Goal: Transaction & Acquisition: Purchase product/service

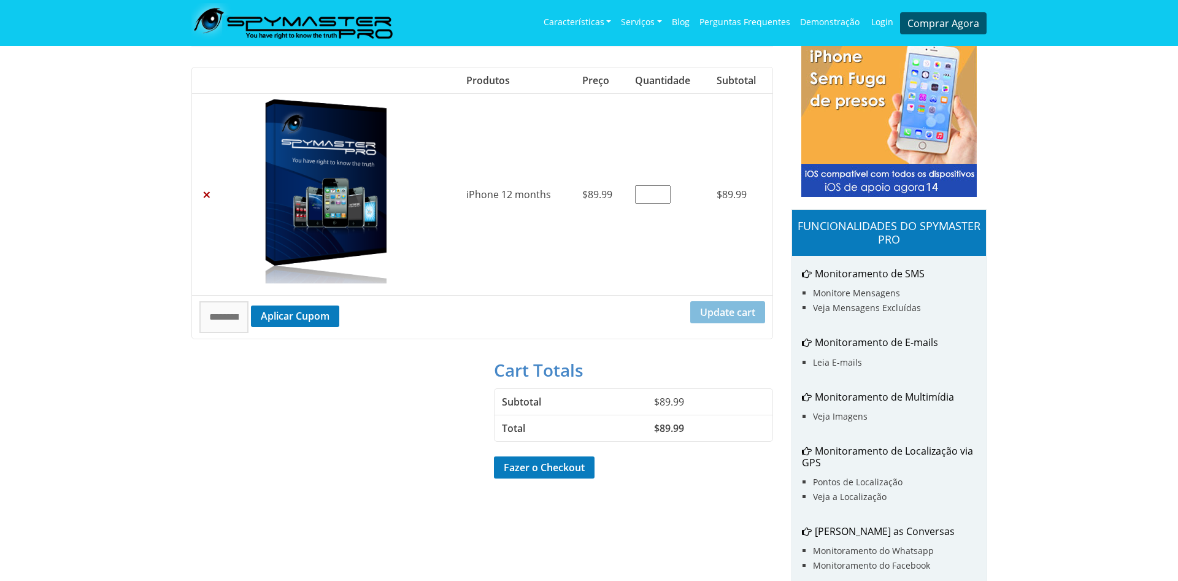
click at [561, 261] on td "iPhone 12 months" at bounding box center [517, 194] width 116 height 202
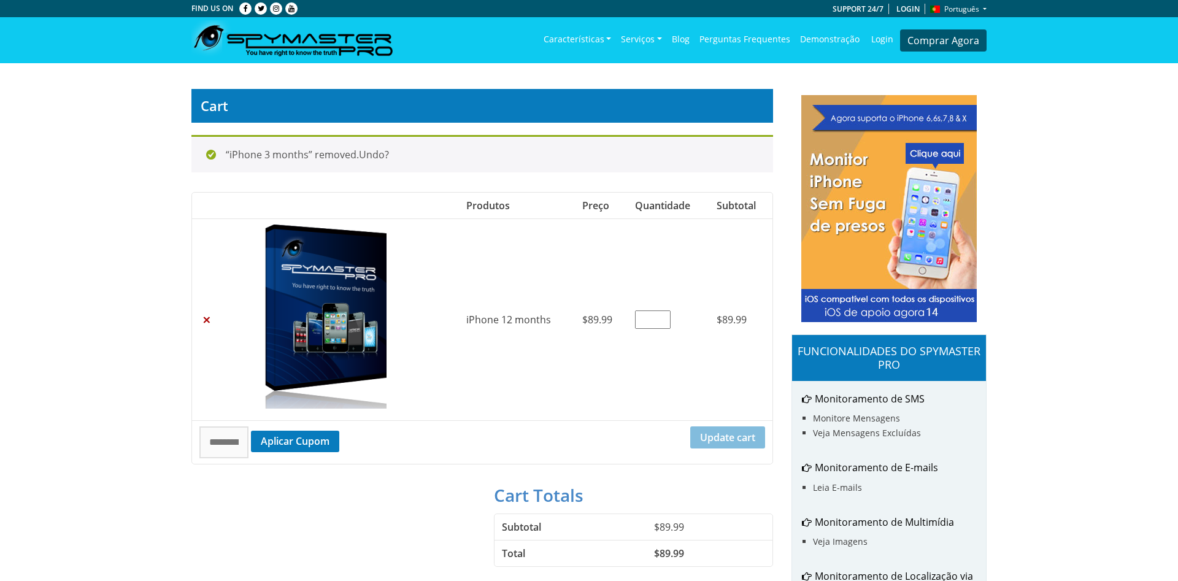
click at [687, 36] on link "Blog" at bounding box center [681, 39] width 28 height 36
drag, startPoint x: 229, startPoint y: 152, endPoint x: 423, endPoint y: 148, distance: 193.3
click at [423, 148] on div "“iPhone 3 months” removed. Undo?" at bounding box center [482, 153] width 582 height 37
click at [841, 180] on img at bounding box center [888, 205] width 175 height 233
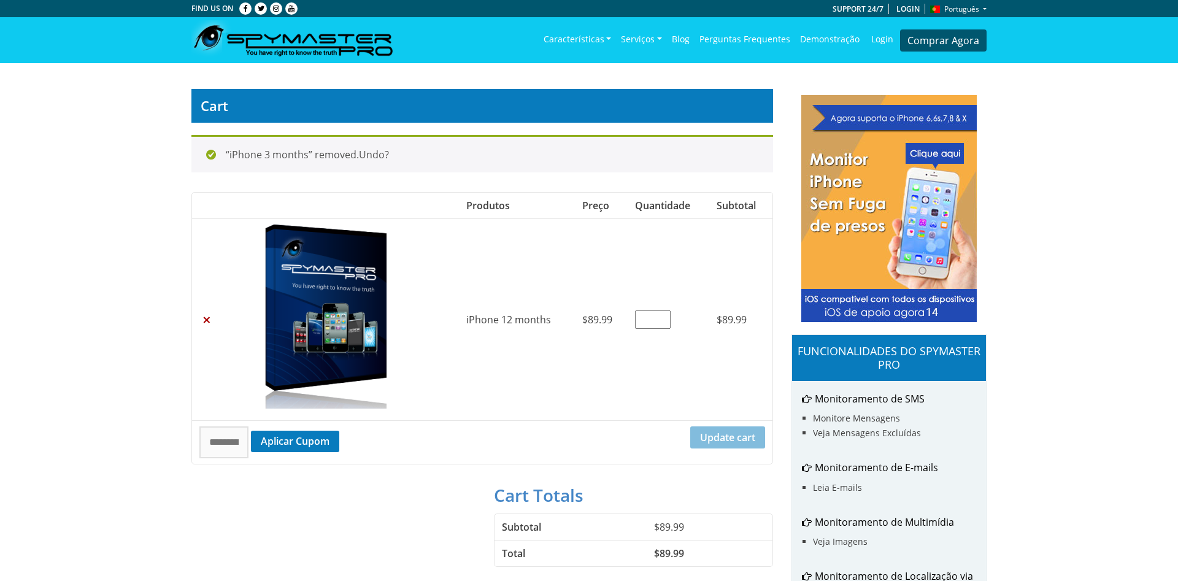
click at [939, 170] on img at bounding box center [888, 205] width 175 height 233
click at [925, 169] on img at bounding box center [888, 205] width 175 height 233
click at [932, 158] on img at bounding box center [888, 205] width 175 height 233
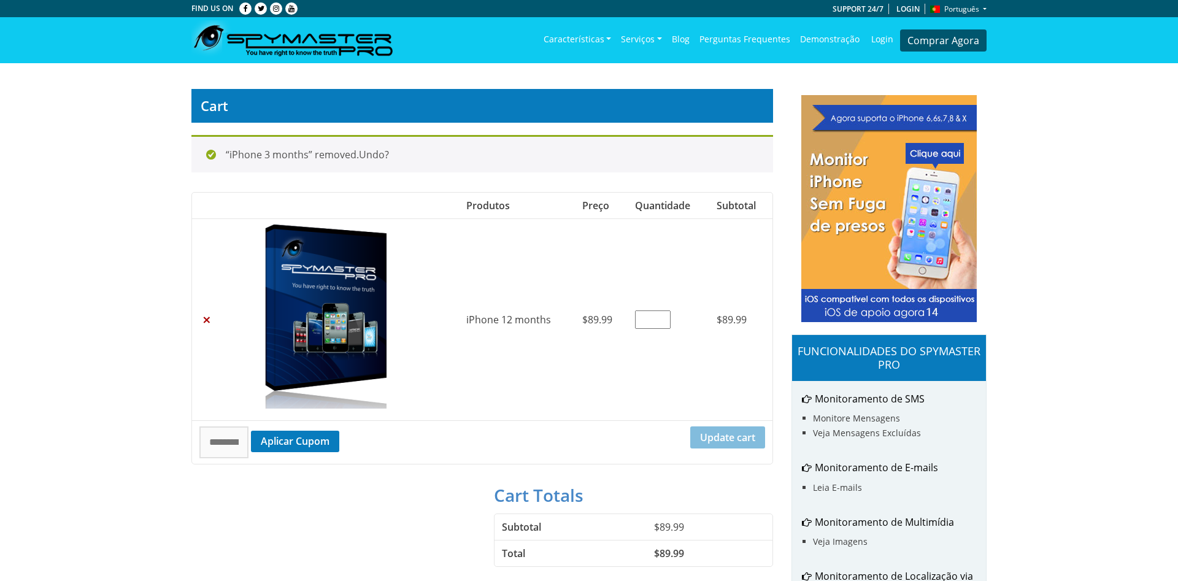
click at [932, 159] on img at bounding box center [888, 205] width 175 height 233
click at [932, 160] on img at bounding box center [888, 205] width 175 height 233
click at [932, 159] on img at bounding box center [888, 205] width 175 height 233
click at [936, 154] on img at bounding box center [888, 205] width 175 height 233
drag, startPoint x: 930, startPoint y: 199, endPoint x: 923, endPoint y: 212, distance: 14.3
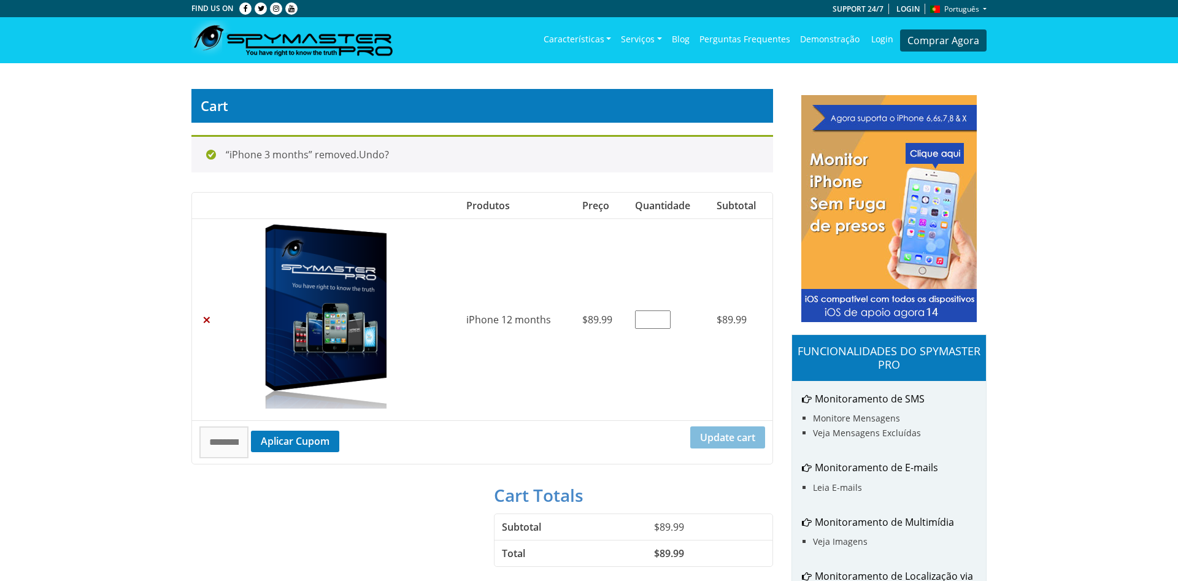
click at [928, 202] on img at bounding box center [888, 205] width 175 height 233
click at [905, 272] on img at bounding box center [888, 205] width 175 height 233
click at [930, 169] on img at bounding box center [888, 205] width 175 height 233
click at [904, 354] on h5 "FUNCIONALIDADES DO SPYMASTER PRO" at bounding box center [889, 358] width 194 height 46
click at [873, 425] on li "Monitore Mensagens" at bounding box center [893, 418] width 161 height 15
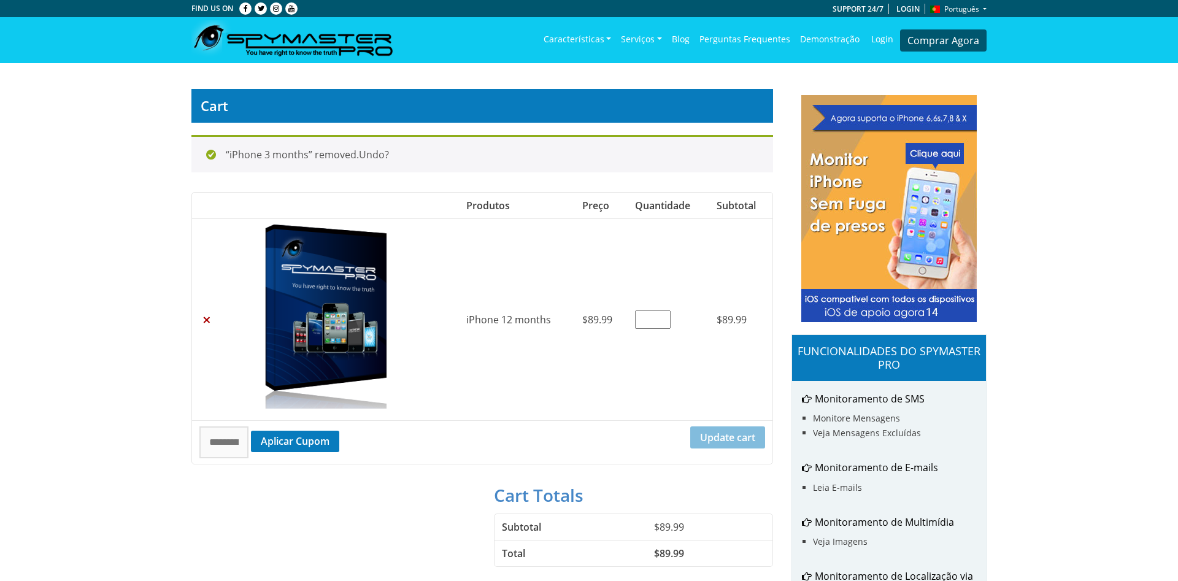
click at [865, 463] on h6 "Monitoramento de E-mails" at bounding box center [894, 468] width 184 height 12
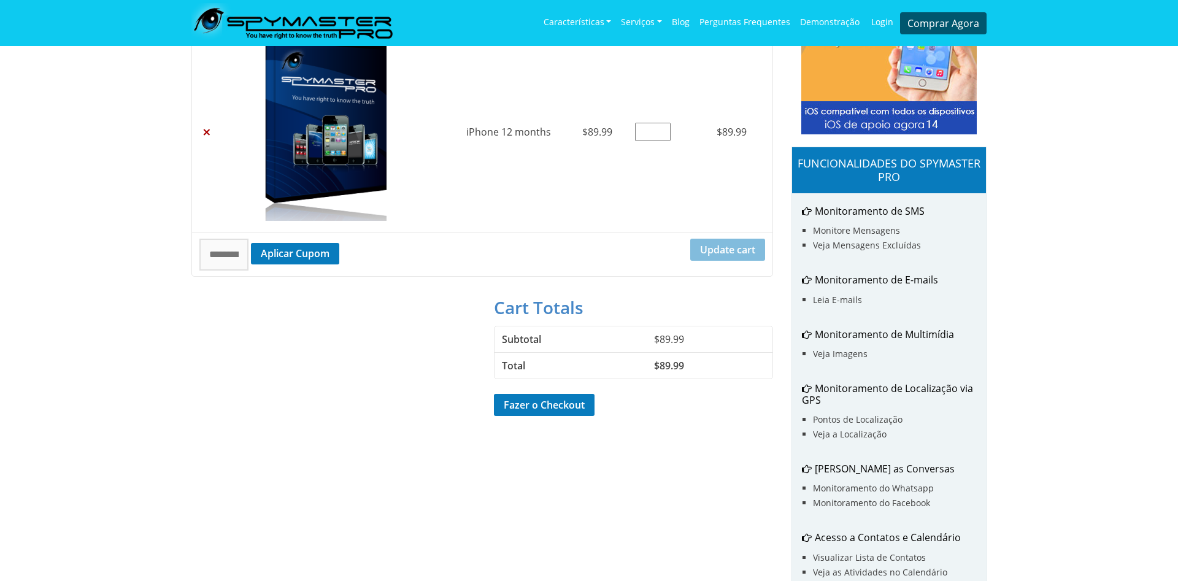
click at [819, 297] on li "Leia E-mails" at bounding box center [893, 300] width 161 height 15
click at [859, 277] on h6 "Monitoramento de E-mails" at bounding box center [894, 280] width 184 height 12
click at [859, 303] on li "Leia E-mails" at bounding box center [893, 300] width 161 height 15
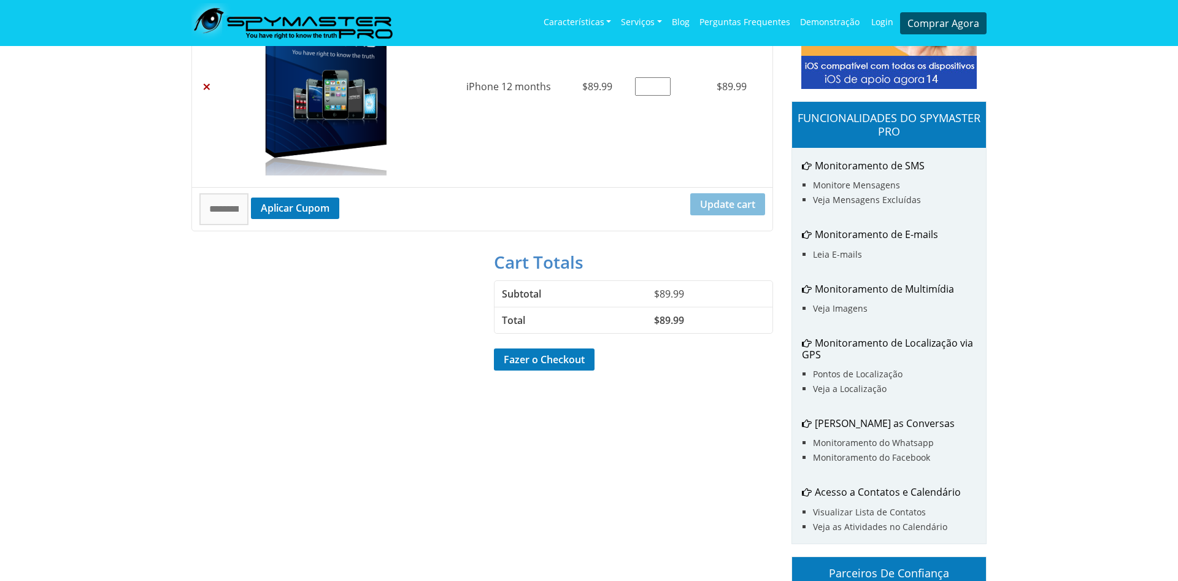
scroll to position [0, 0]
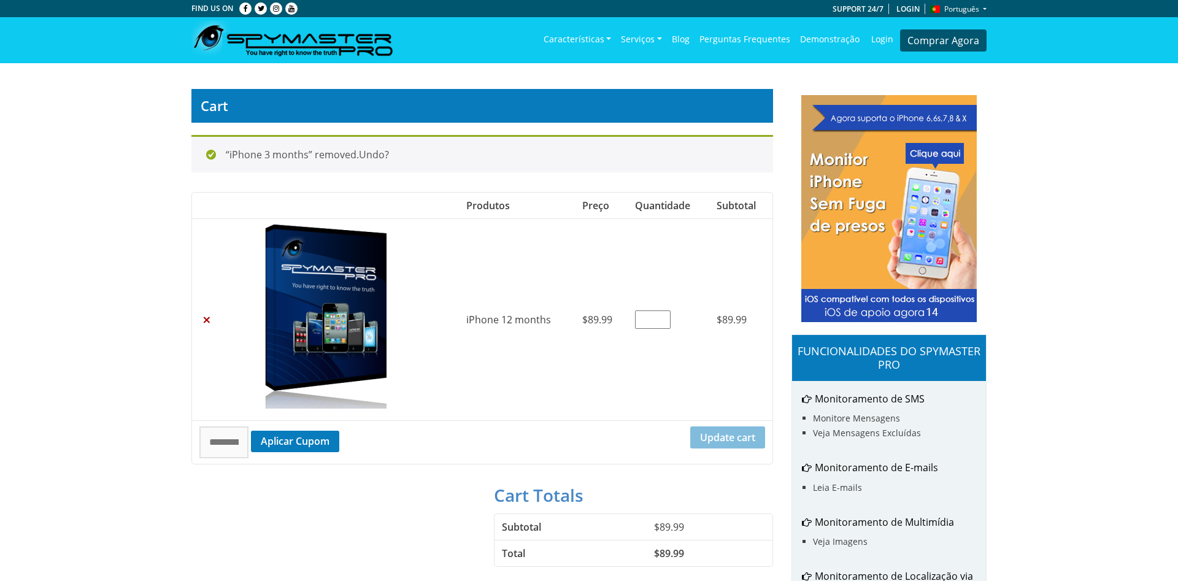
click at [938, 124] on img at bounding box center [888, 205] width 175 height 233
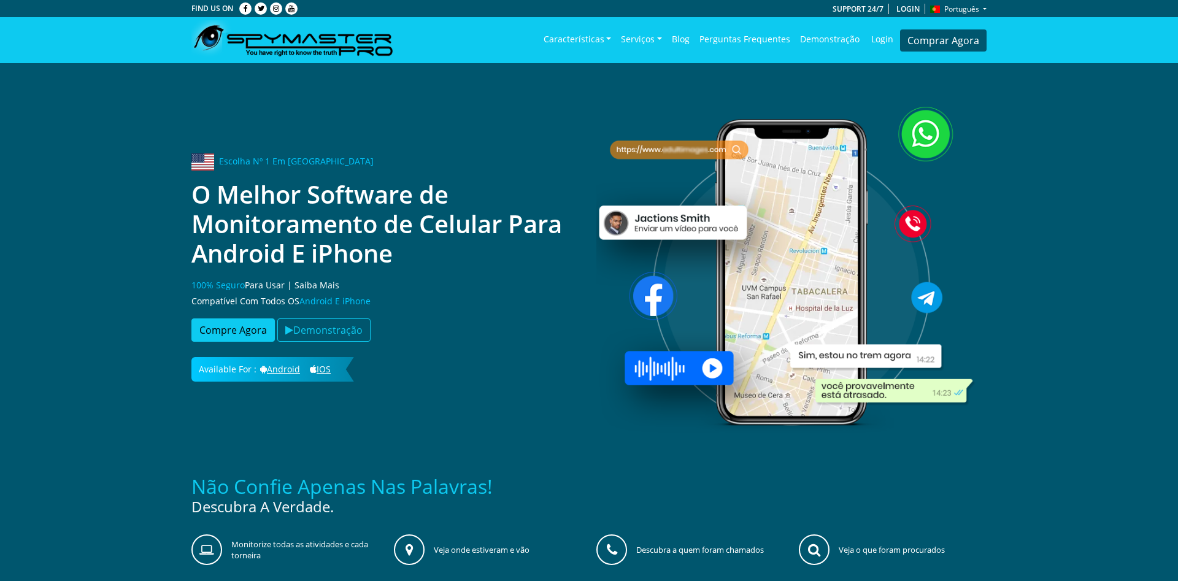
click at [930, 128] on img at bounding box center [791, 267] width 390 height 390
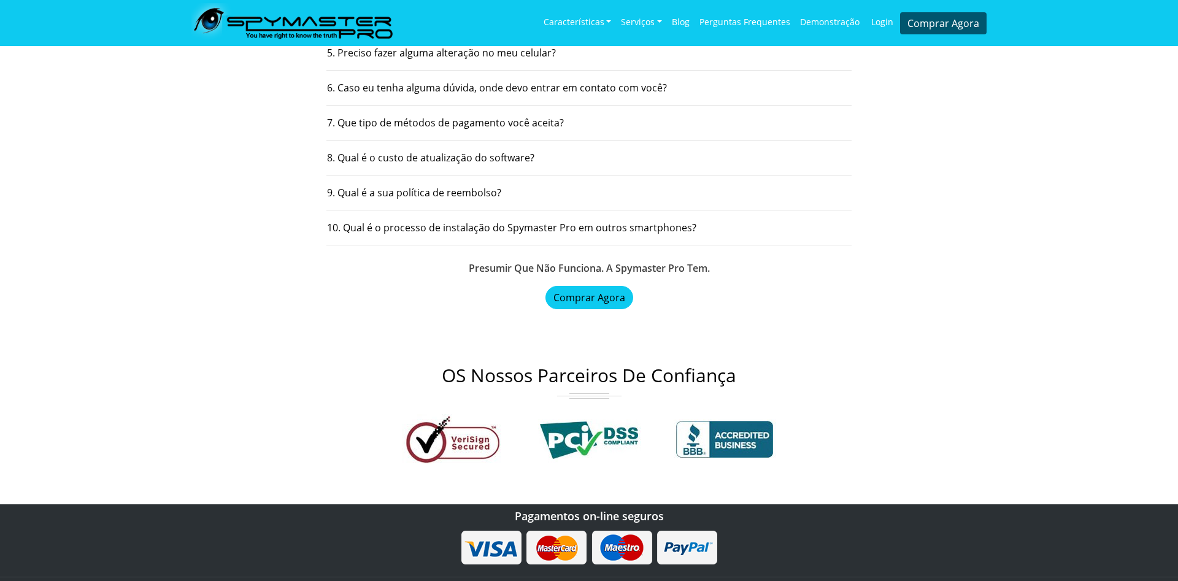
scroll to position [4009, 0]
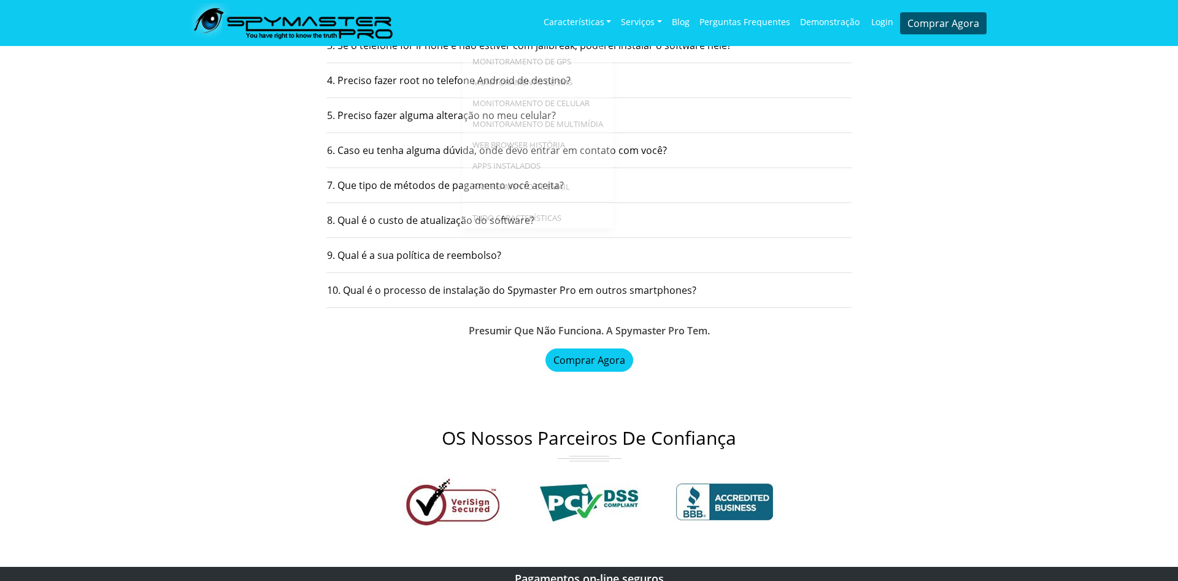
click at [919, 187] on div "Perguntas Frequentes SE Restar Alguma Dúvida 1. Como funciona o Spymaster Pro? …" at bounding box center [589, 103] width 810 height 538
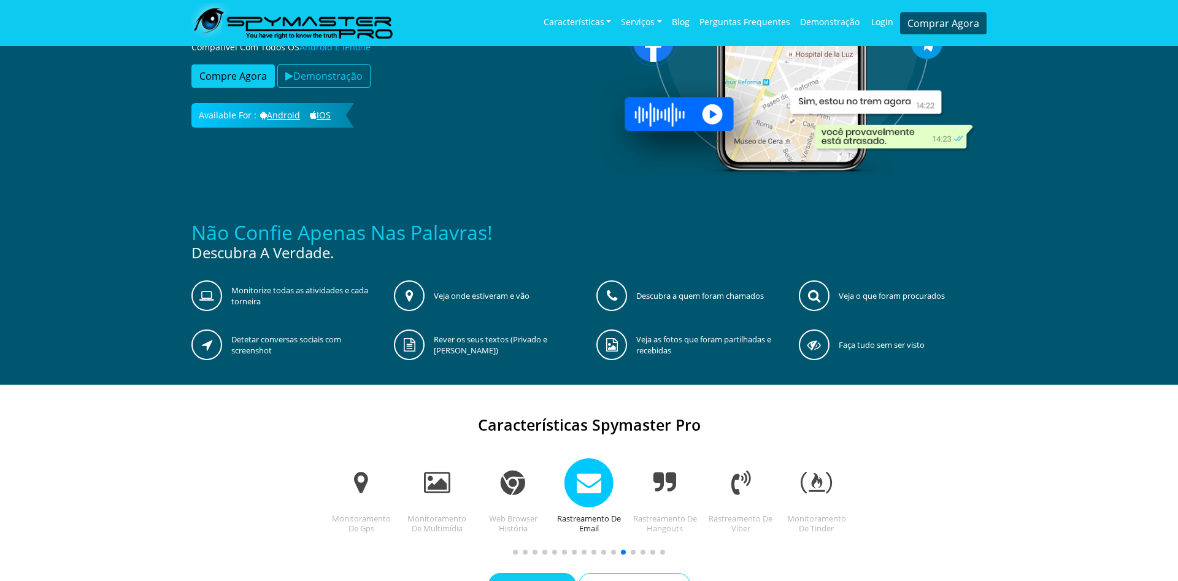
scroll to position [0, 0]
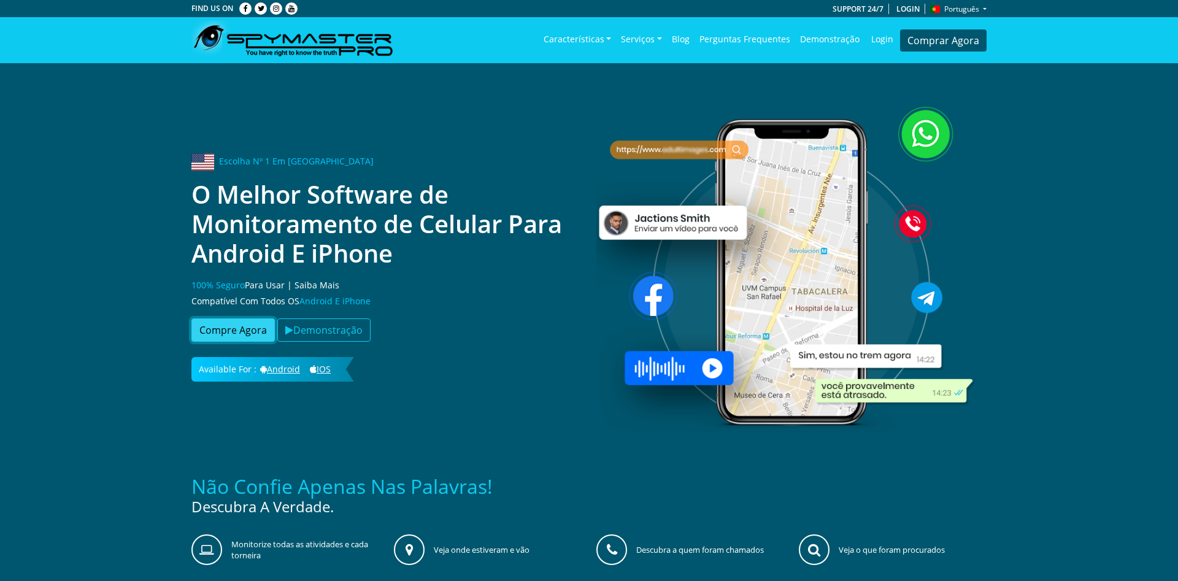
click at [229, 328] on button "Compre Agora" at bounding box center [232, 329] width 83 height 23
